Goal: Navigation & Orientation: Find specific page/section

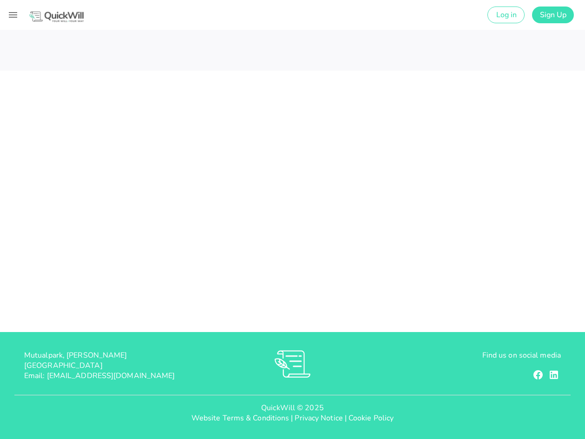
click at [40, 15] on img at bounding box center [56, 16] width 57 height 13
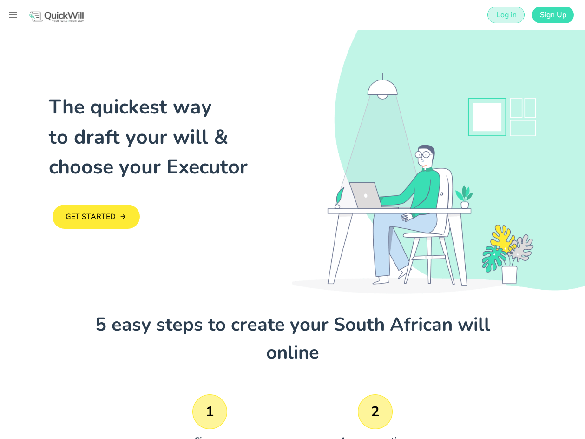
click at [496, 19] on span "Log in" at bounding box center [505, 15] width 21 height 10
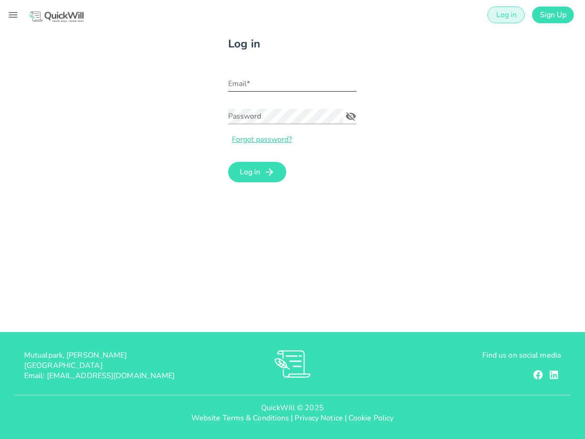
click at [252, 83] on input "Email*" at bounding box center [292, 83] width 128 height 15
type input "[PERSON_NAME][EMAIL_ADDRESS][DOMAIN_NAME]"
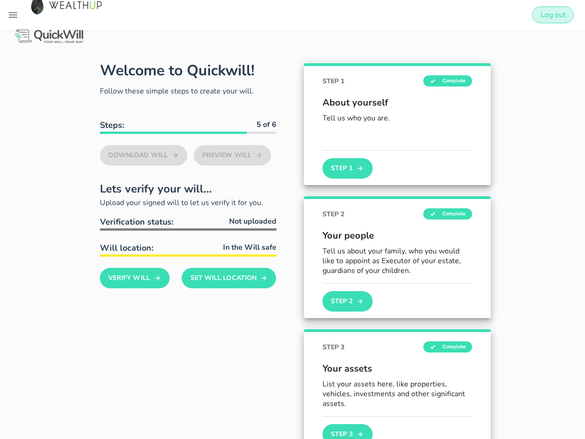
click at [543, 16] on span "Log out" at bounding box center [553, 15] width 26 height 10
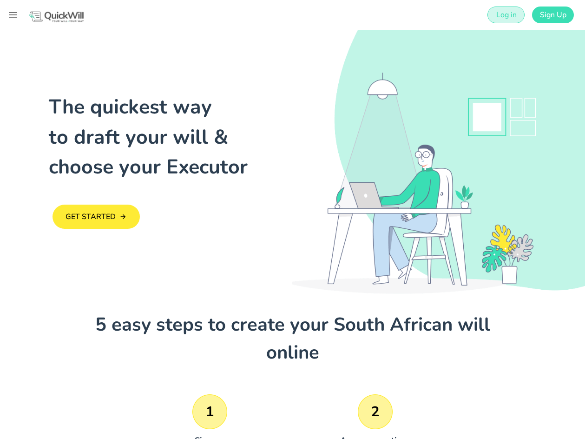
click at [512, 10] on span "Log in" at bounding box center [505, 15] width 21 height 10
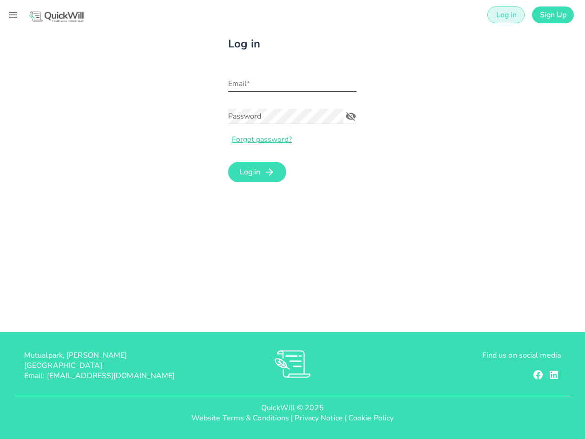
click at [243, 81] on div "Email*" at bounding box center [292, 83] width 128 height 15
type input "[PERSON_NAME][EMAIL_ADDRESS][DOMAIN_NAME]"
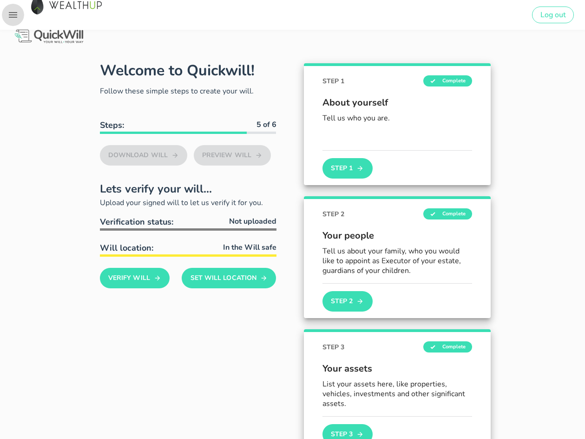
click at [14, 14] on icon "button" at bounding box center [13, 15] width 8 height 6
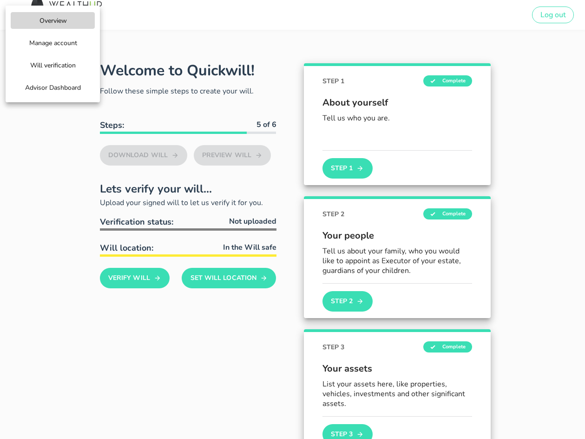
click at [44, 86] on span "Advisor Dashboard" at bounding box center [53, 87] width 56 height 9
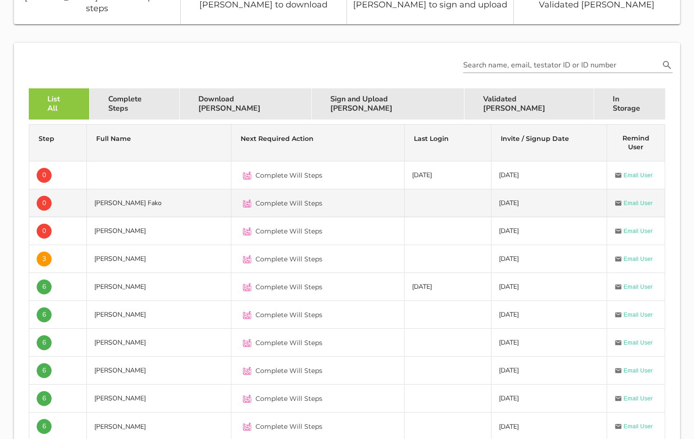
scroll to position [234, 0]
